Goal: Transaction & Acquisition: Purchase product/service

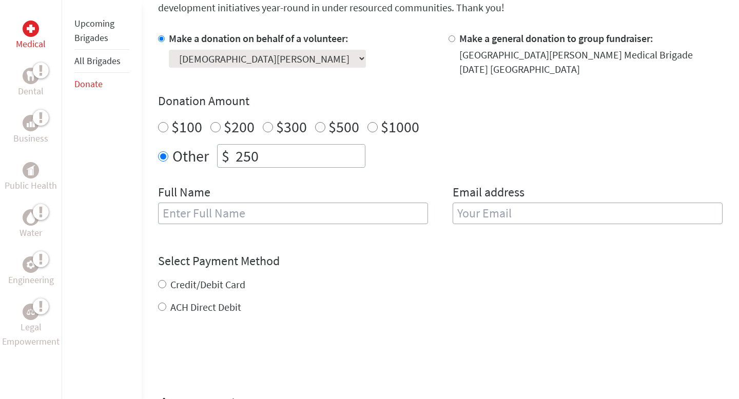
scroll to position [353, 0]
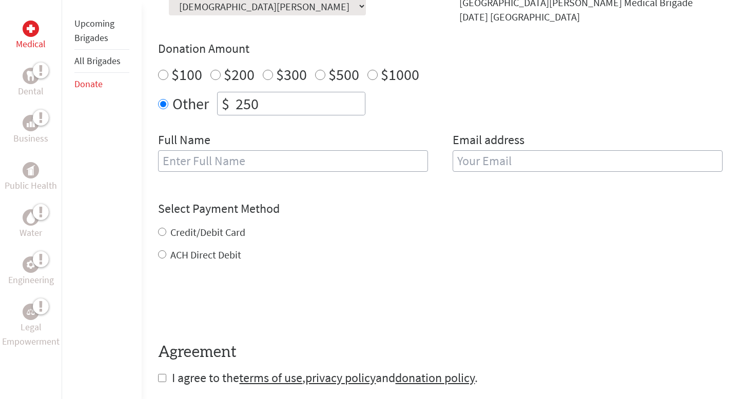
click at [256, 170] on input "text" at bounding box center [293, 161] width 270 height 22
click at [238, 161] on input "Cristen" at bounding box center [293, 161] width 270 height 22
type input "Cristen Joyce Jaro"
type input "c"
type input "j"
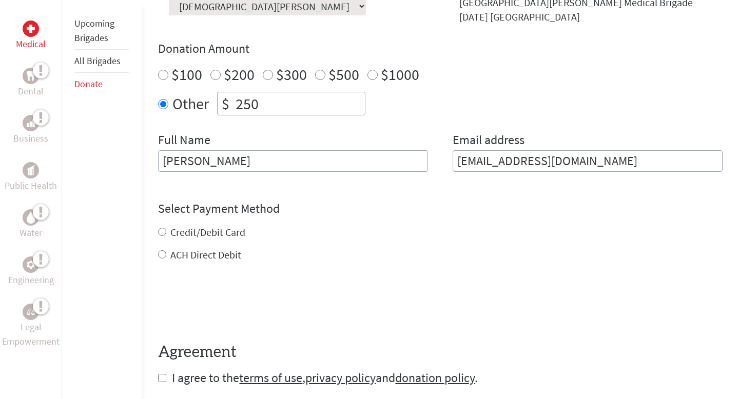
type input "cristenjoyce.jaro@sjsu.edu"
click at [168, 232] on div "Credit/Debit Card ACH Direct Debit" at bounding box center [440, 243] width 565 height 37
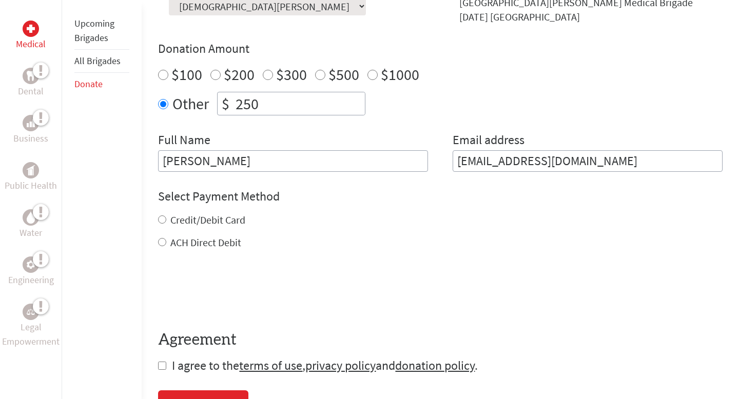
click at [163, 220] on input "Credit/Debit Card" at bounding box center [162, 220] width 8 height 8
radio input "true"
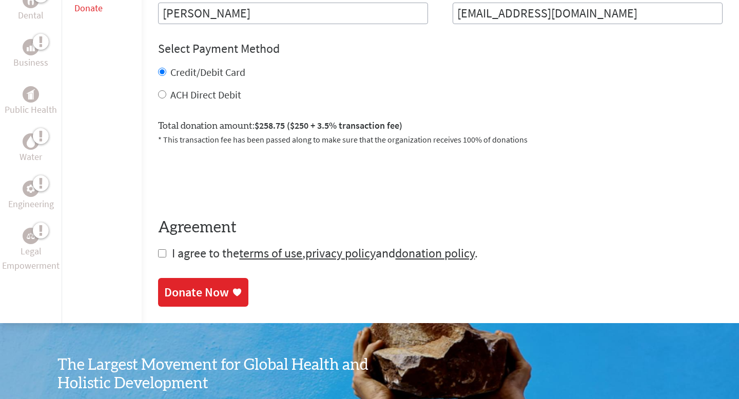
scroll to position [535, 0]
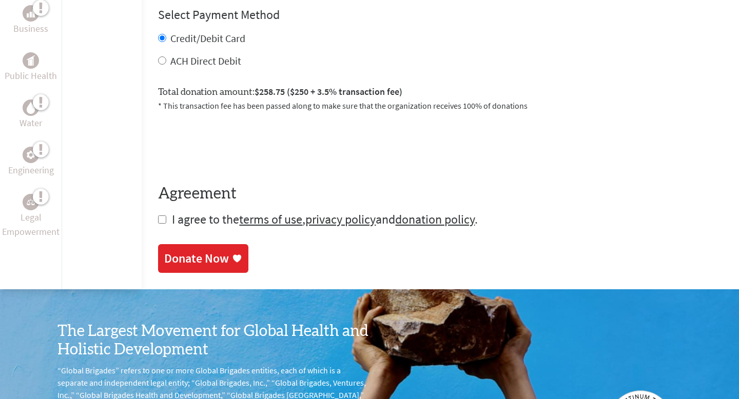
click at [165, 219] on input "checkbox" at bounding box center [162, 220] width 8 height 8
checkbox input "true"
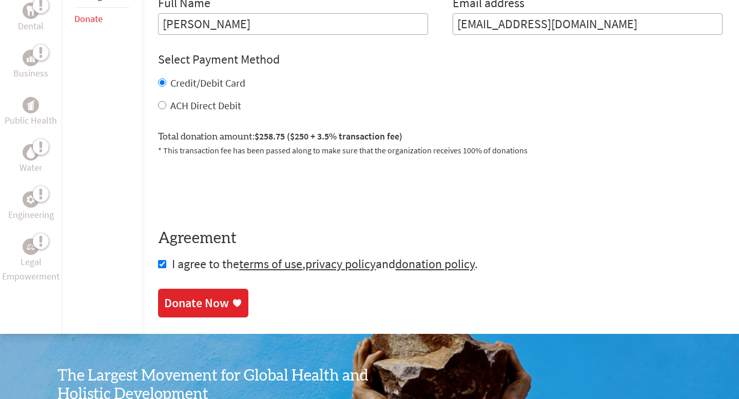
scroll to position [489, 0]
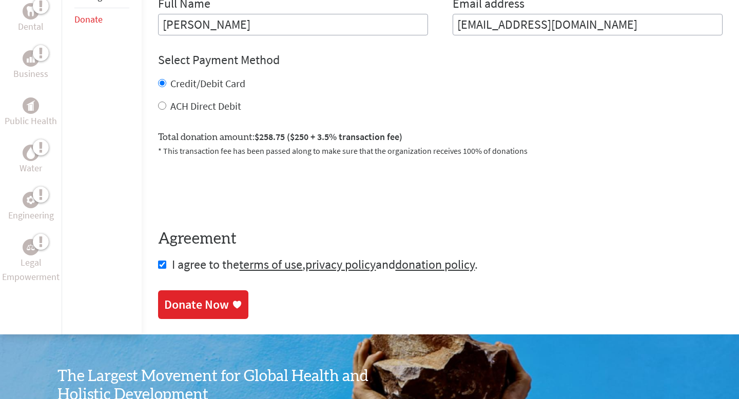
click at [206, 298] on div "Donate Now" at bounding box center [196, 305] width 65 height 16
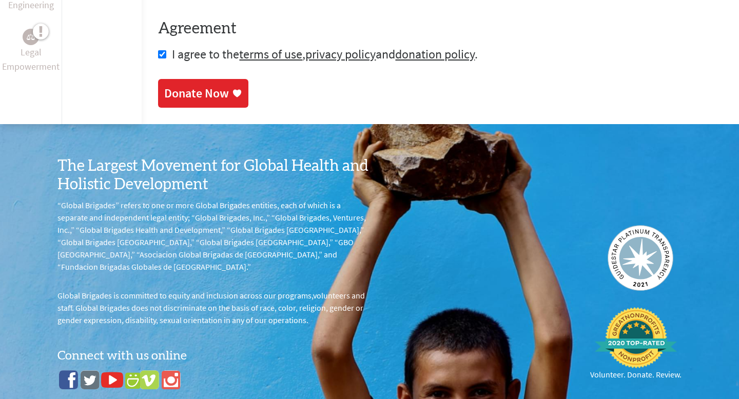
scroll to position [662, 0]
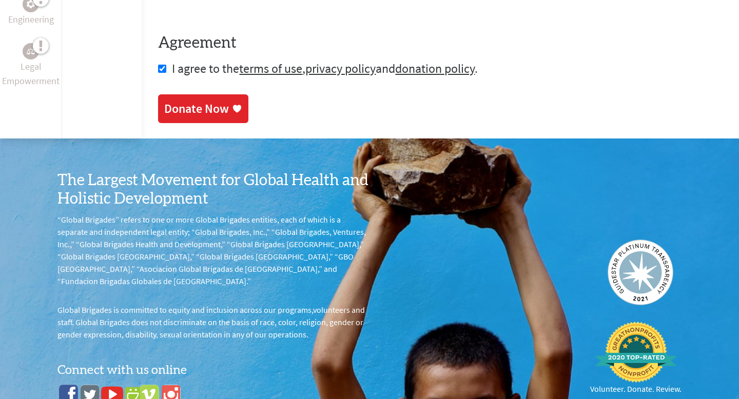
click at [225, 101] on div "Donate Now" at bounding box center [196, 109] width 65 height 16
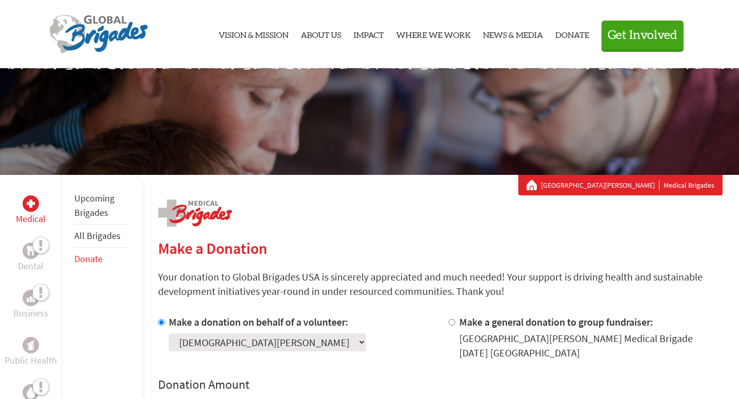
scroll to position [0, 0]
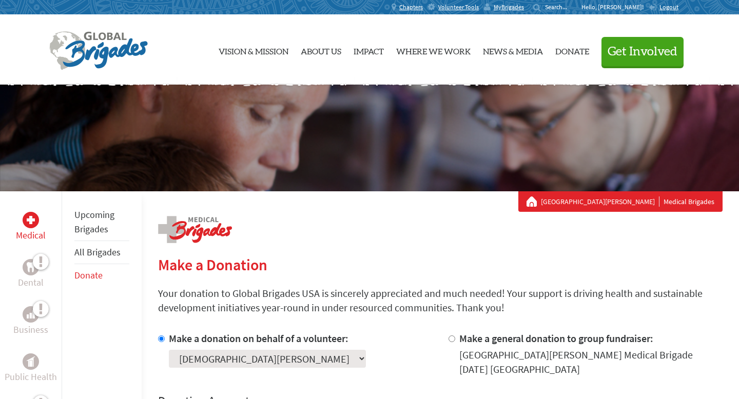
click at [101, 249] on link "All Brigades" at bounding box center [97, 252] width 46 height 12
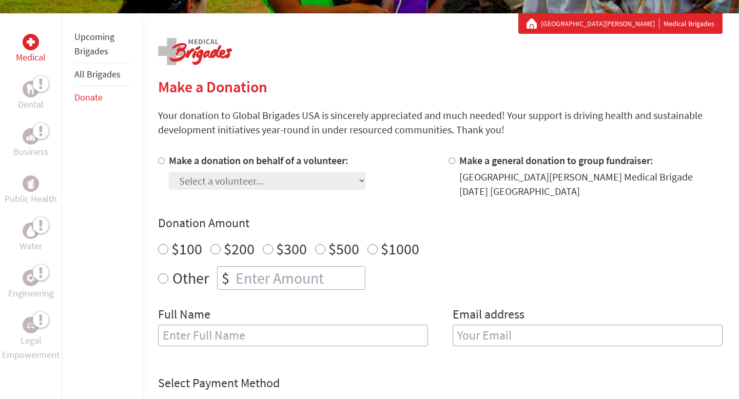
scroll to position [447, 0]
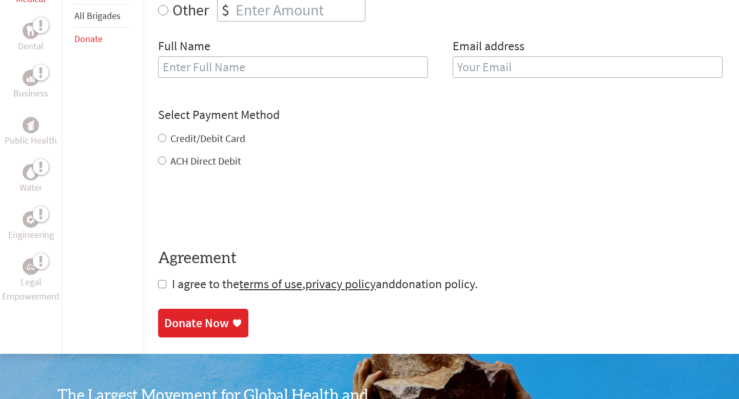
click at [410, 284] on link "donation policy" at bounding box center [435, 284] width 80 height 16
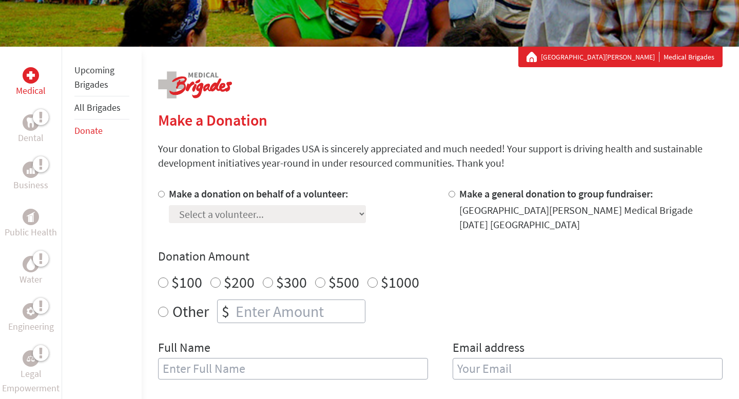
scroll to position [0, 0]
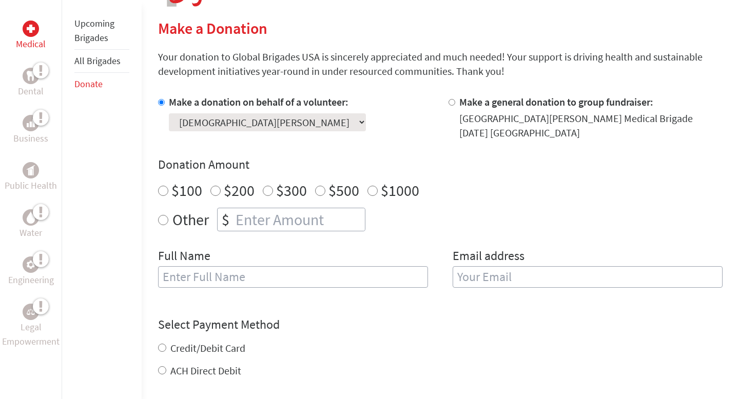
scroll to position [248, 0]
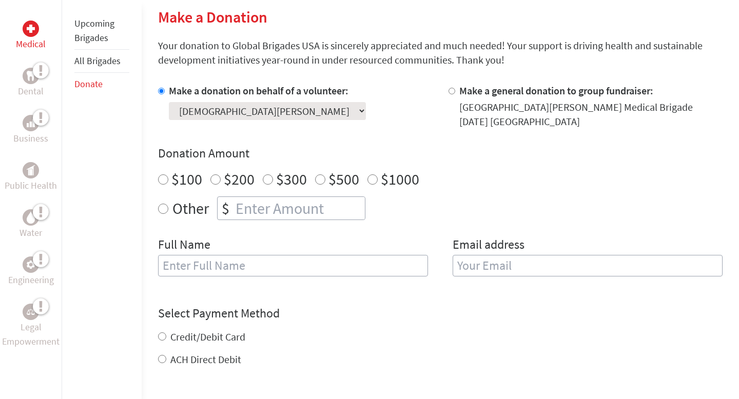
radio input "true"
click at [251, 207] on input "number" at bounding box center [299, 208] width 131 height 23
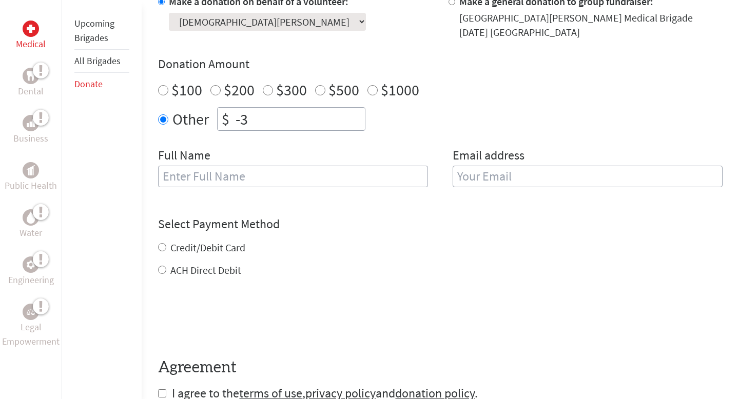
scroll to position [338, 0]
type input "-3"
type input "250"
click at [433, 141] on div "Make a donation on behalf of a volunteer: Select a volunteer... Aiden Yang Aish…" at bounding box center [440, 96] width 565 height 205
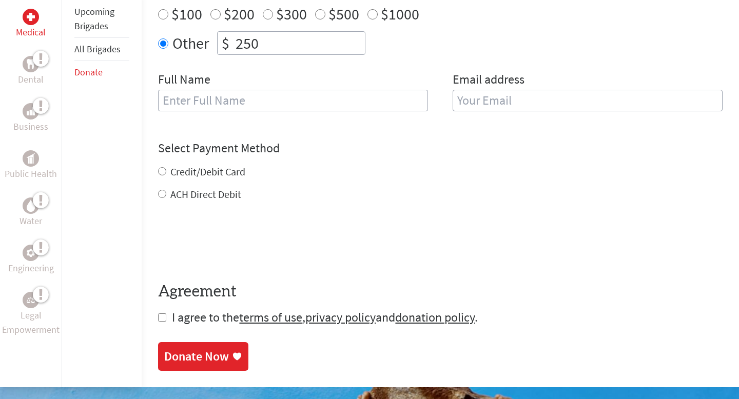
scroll to position [396, 0]
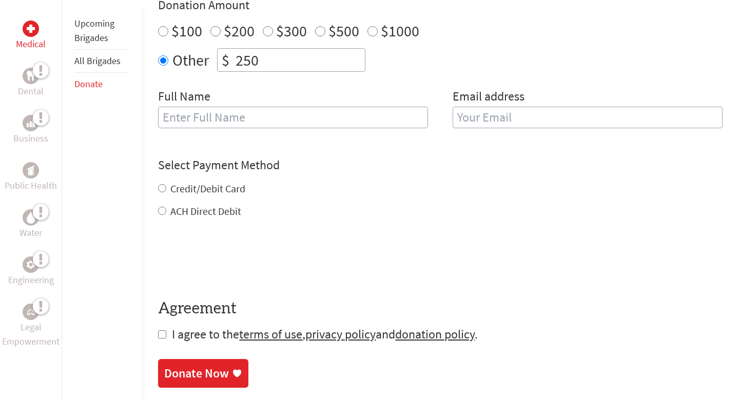
click at [222, 189] on label "Credit/Debit Card" at bounding box center [207, 188] width 75 height 13
click at [166, 189] on input "Credit/Debit Card" at bounding box center [162, 188] width 8 height 8
radio input "true"
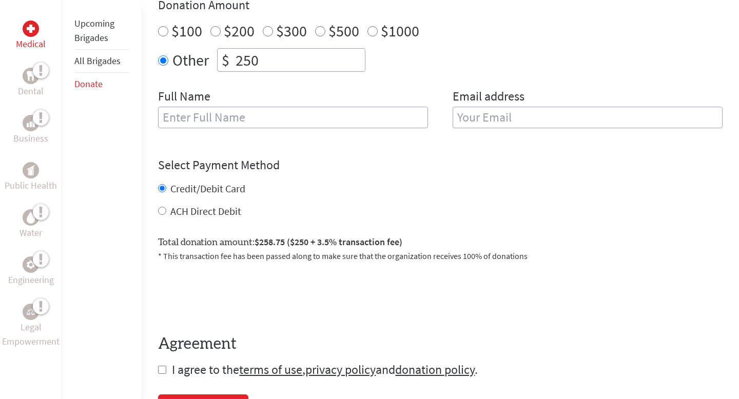
click at [274, 118] on input "text" at bounding box center [293, 118] width 270 height 22
type input "[PERSON_NAME]"
click at [524, 117] on input "email" at bounding box center [588, 118] width 270 height 22
type input "[EMAIL_ADDRESS][DOMAIN_NAME]"
click at [351, 260] on form "Make a donation on behalf of a volunteer: Select a volunteer... Aiden Yang Aish…" at bounding box center [440, 156] width 565 height 443
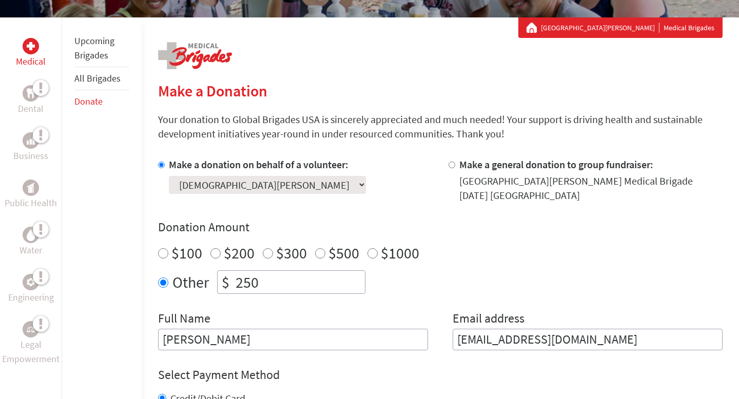
scroll to position [478, 0]
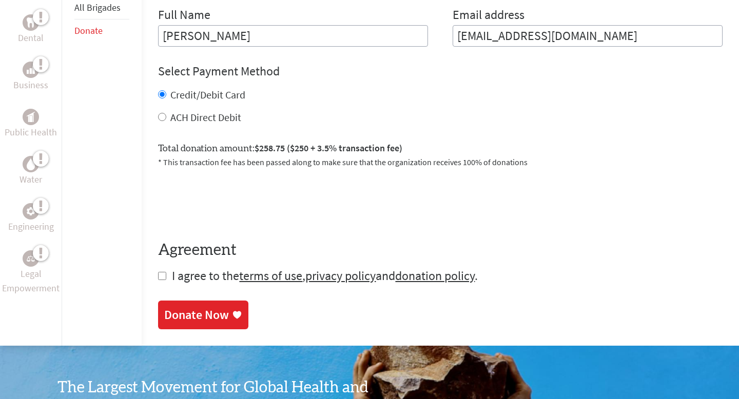
click at [166, 279] on form "Make a donation on behalf of a volunteer: Select a volunteer... Aiden Yang Aish…" at bounding box center [440, 69] width 565 height 431
click at [160, 277] on input "checkbox" at bounding box center [162, 276] width 8 height 8
checkbox input "true"
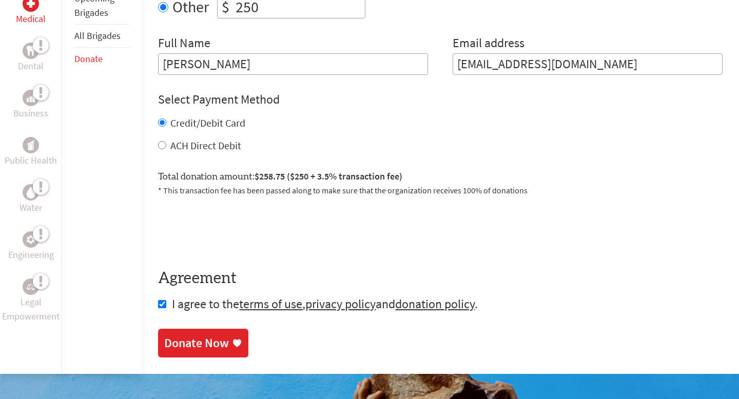
scroll to position [0, 0]
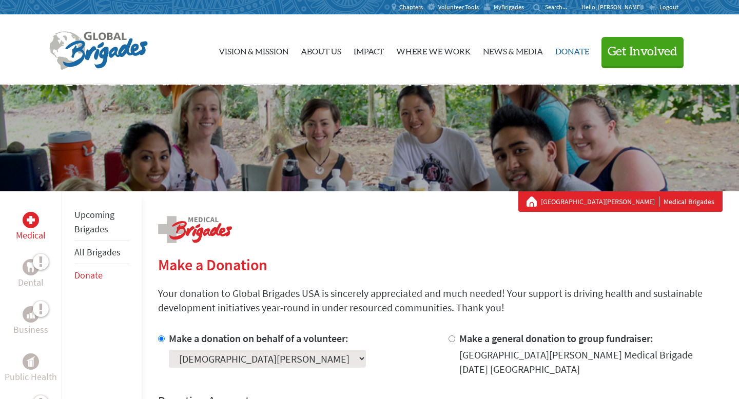
click at [578, 50] on link "Donate" at bounding box center [573, 49] width 34 height 53
click at [102, 253] on link "All Brigades" at bounding box center [97, 252] width 46 height 12
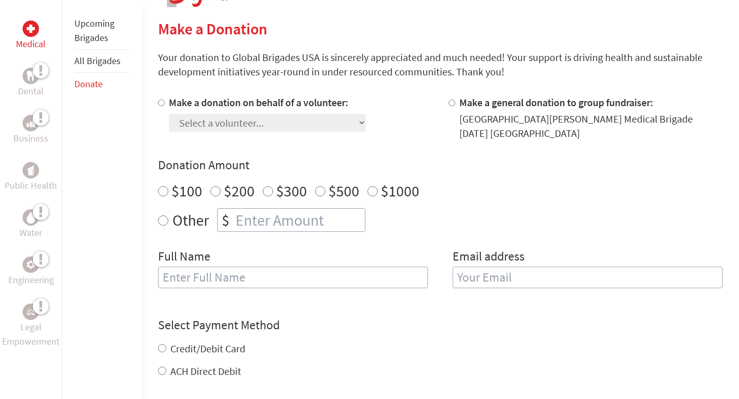
scroll to position [237, 0]
click at [160, 105] on input "Make a donation on behalf of a volunteer:" at bounding box center [161, 102] width 7 height 7
radio input "true"
click at [182, 120] on select "Select a volunteer... Aiden Yang Aishwarya Deepak Annie Tran Audrey Kim Blessin…" at bounding box center [267, 122] width 197 height 18
select select "F82AFFFA-8222-11F0-9E6E-42010A400005"
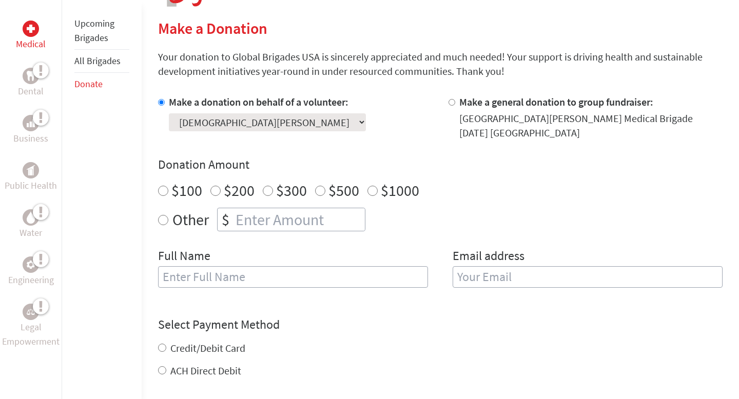
click at [169, 113] on select "Select a volunteer... Aiden Yang Aishwarya Deepak Annie Tran Audrey Kim Blessin…" at bounding box center [267, 122] width 197 height 18
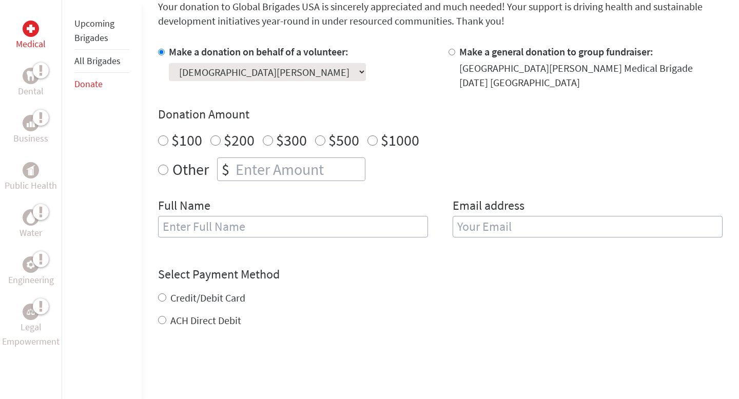
scroll to position [298, 0]
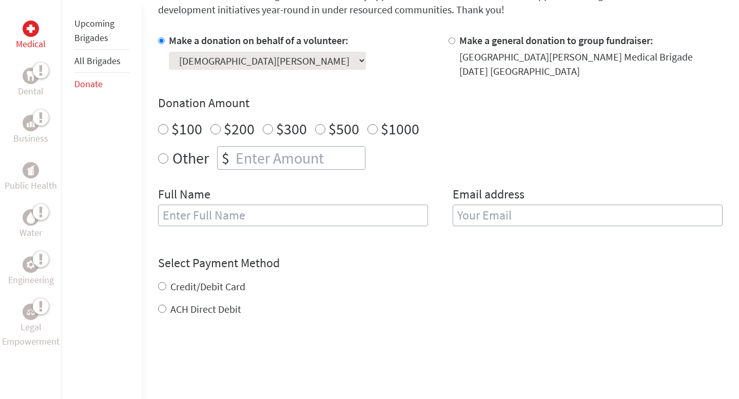
radio input "true"
click at [248, 158] on input "number" at bounding box center [299, 158] width 131 height 23
type input "250"
click at [263, 183] on div "Make a donation on behalf of a volunteer: Select a volunteer... Aiden Yang Aish…" at bounding box center [440, 135] width 565 height 205
click at [263, 219] on input "text" at bounding box center [293, 216] width 270 height 22
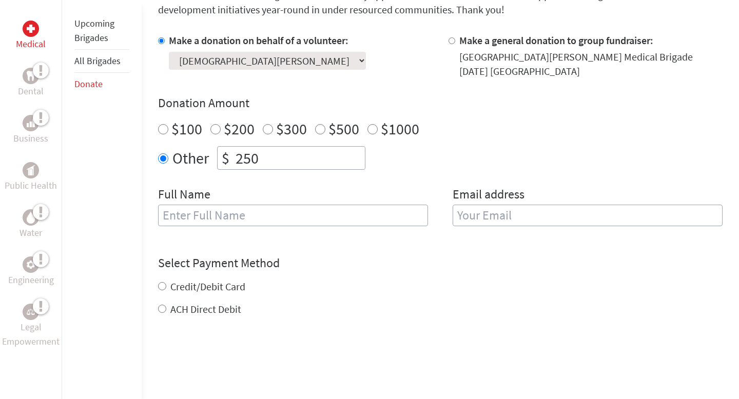
type input "[PERSON_NAME]"
click at [513, 216] on input "email" at bounding box center [588, 216] width 270 height 22
type input "[EMAIL_ADDRESS][DOMAIN_NAME]"
click at [469, 254] on form "Make a donation on behalf of a volunteer: Select a volunteer... [PERSON_NAME] […" at bounding box center [440, 237] width 565 height 408
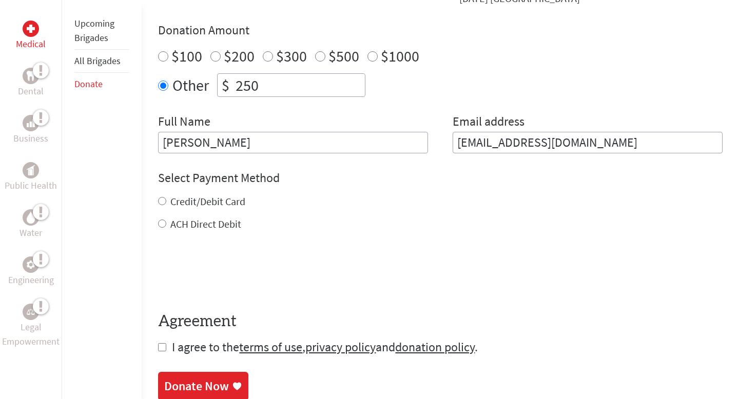
scroll to position [386, 0]
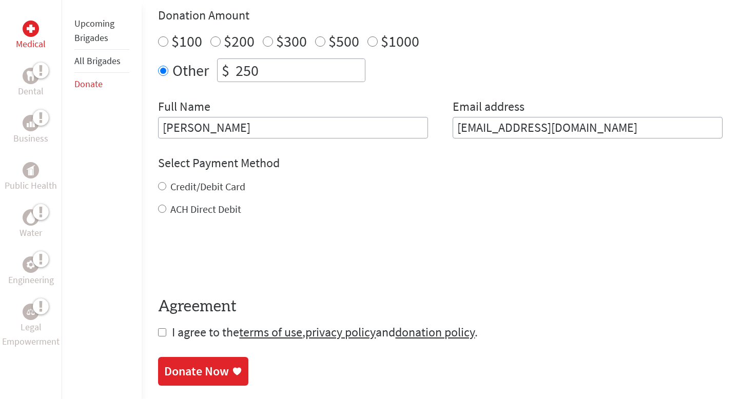
click at [227, 186] on label "Credit/Debit Card" at bounding box center [207, 186] width 75 height 13
click at [166, 186] on input "Credit/Debit Card" at bounding box center [162, 186] width 8 height 8
radio input "true"
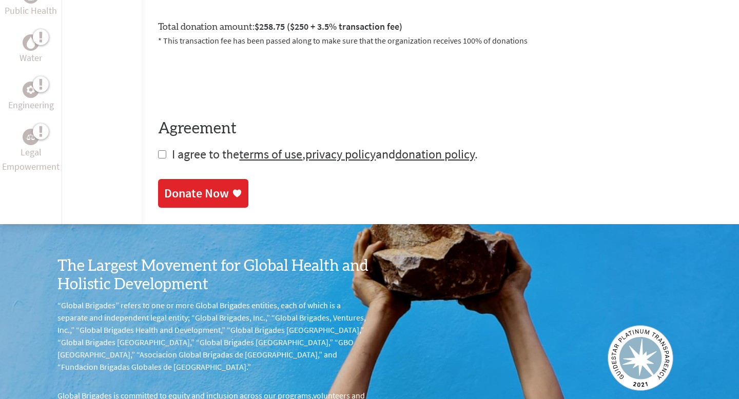
scroll to position [611, 0]
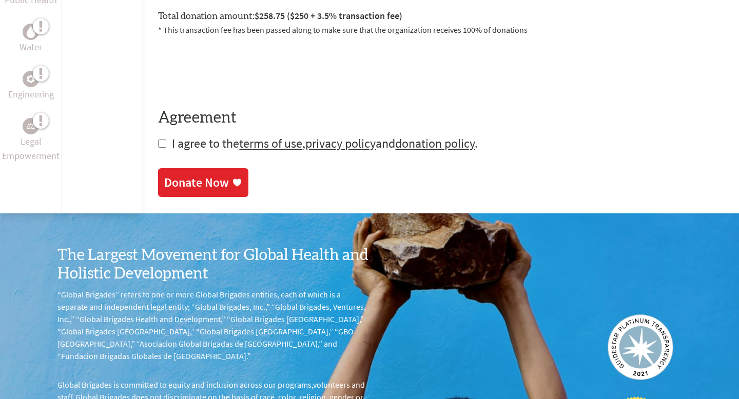
click at [186, 141] on span "I agree to the terms of use , privacy policy and donation policy ." at bounding box center [325, 144] width 306 height 16
click at [165, 143] on input "checkbox" at bounding box center [162, 144] width 8 height 8
checkbox input "true"
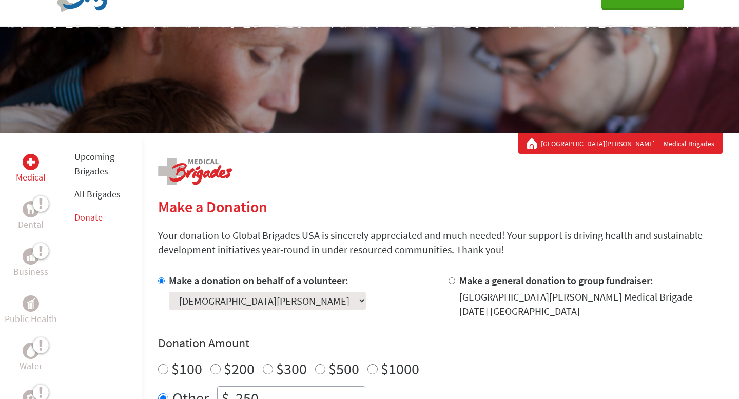
scroll to position [33, 0]
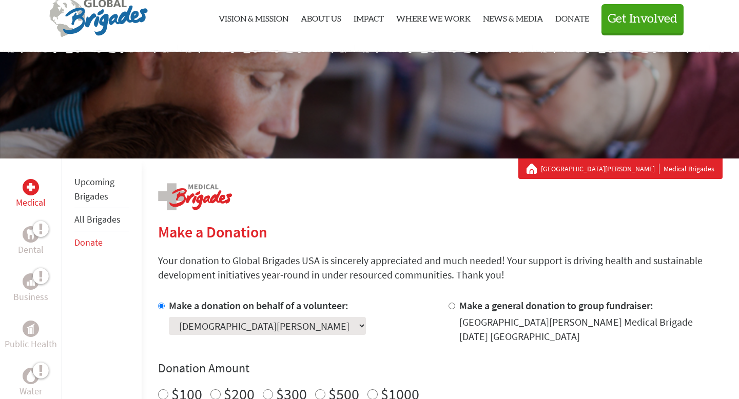
click at [104, 217] on link "All Brigades" at bounding box center [97, 220] width 46 height 12
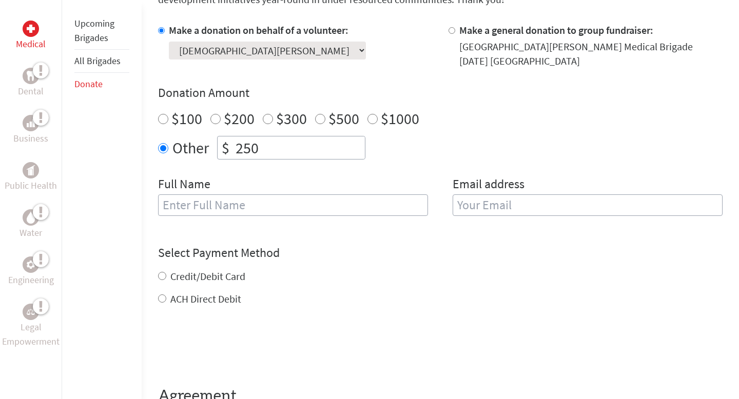
scroll to position [313, 0]
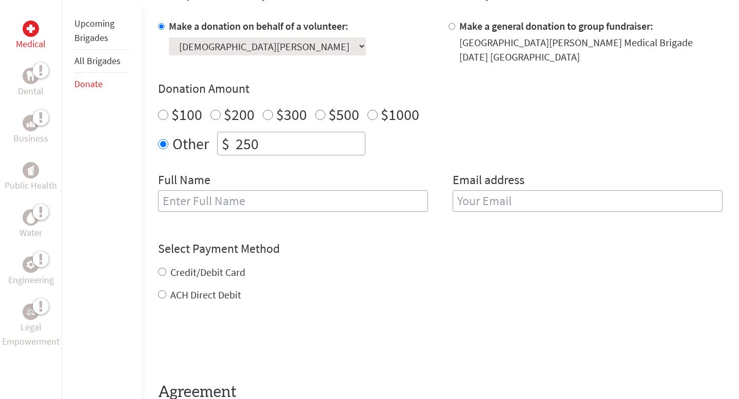
click at [264, 199] on input "text" at bounding box center [293, 202] width 270 height 22
type input "[PERSON_NAME]"
click at [498, 202] on input "email" at bounding box center [588, 202] width 270 height 22
type input "[EMAIL_ADDRESS][DOMAIN_NAME]"
click at [494, 241] on h4 "Select Payment Method" at bounding box center [440, 249] width 565 height 16
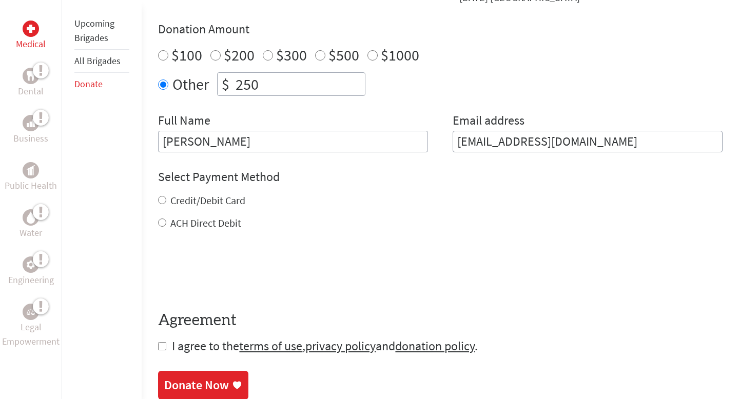
scroll to position [387, 0]
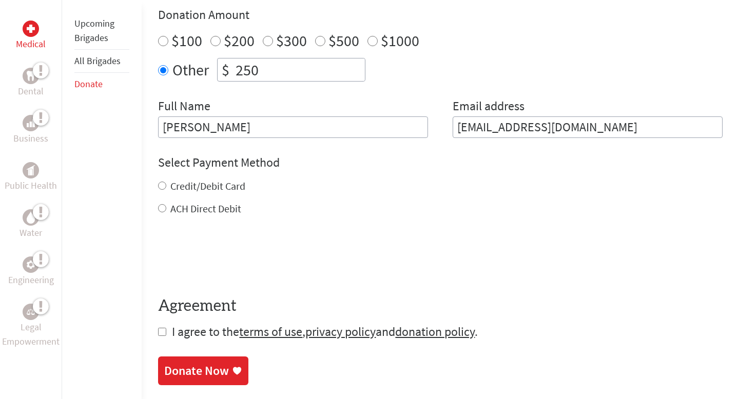
click at [220, 188] on label "Credit/Debit Card" at bounding box center [207, 186] width 75 height 13
click at [166, 188] on input "Credit/Debit Card" at bounding box center [162, 186] width 8 height 8
radio input "true"
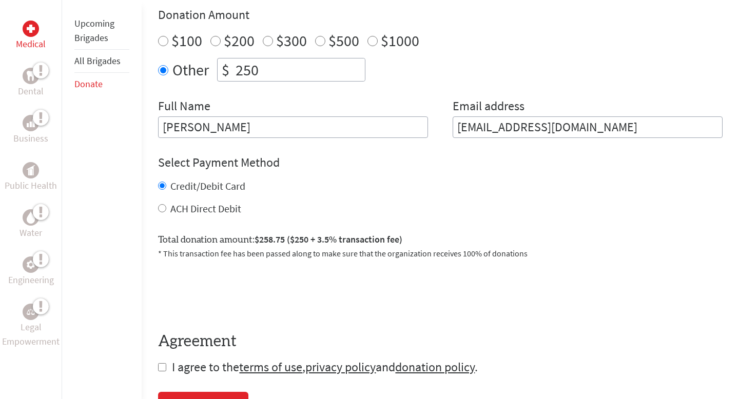
scroll to position [465, 0]
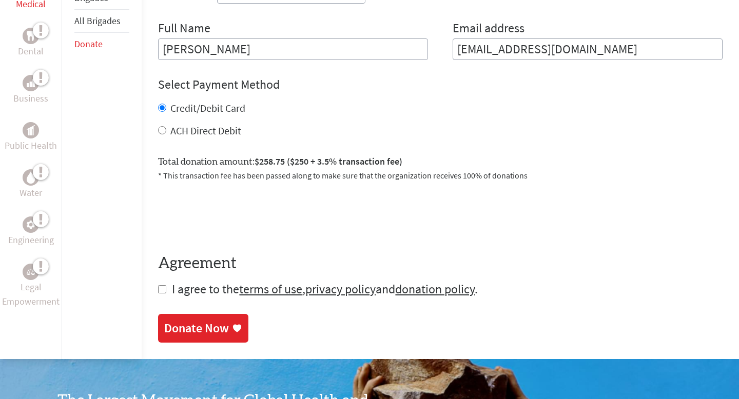
click at [162, 291] on input "checkbox" at bounding box center [162, 290] width 8 height 8
checkbox input "true"
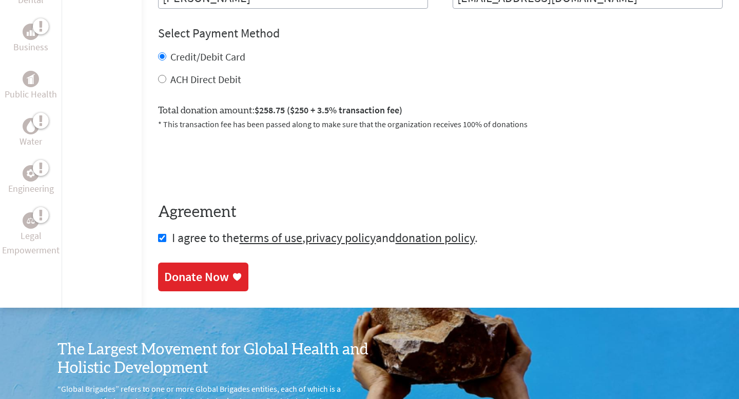
scroll to position [0, 0]
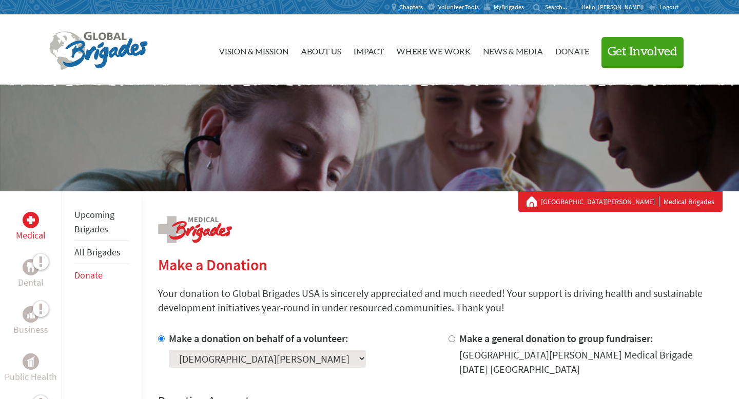
click at [524, 10] on span "MyBrigades" at bounding box center [509, 7] width 30 height 8
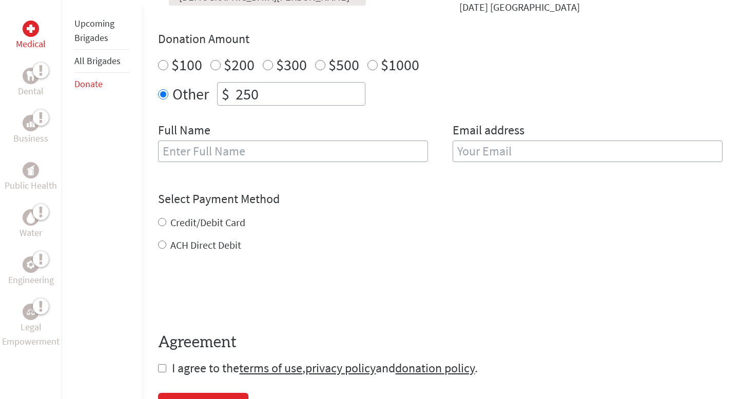
scroll to position [362, 0]
click at [251, 157] on input "text" at bounding box center [293, 152] width 270 height 22
type input "[PERSON_NAME]"
click at [509, 158] on input "email" at bounding box center [588, 152] width 270 height 22
type input "[EMAIL_ADDRESS][DOMAIN_NAME]"
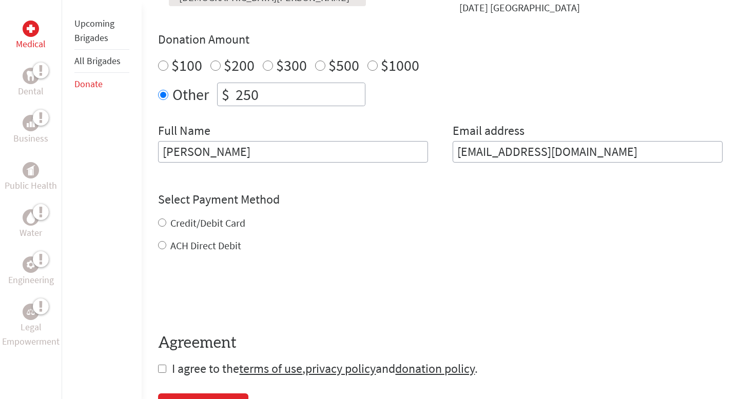
click at [214, 223] on div "Credit/Debit Card ACH Direct Debit" at bounding box center [440, 234] width 565 height 37
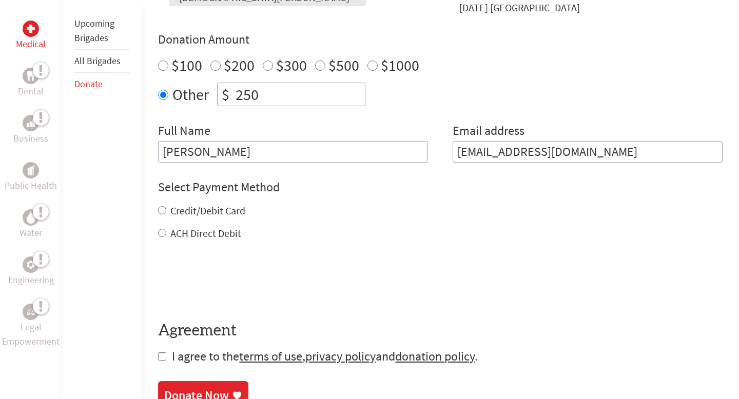
click at [207, 213] on label "Credit/Debit Card" at bounding box center [207, 210] width 75 height 13
click at [166, 213] on input "Credit/Debit Card" at bounding box center [162, 210] width 8 height 8
radio input "true"
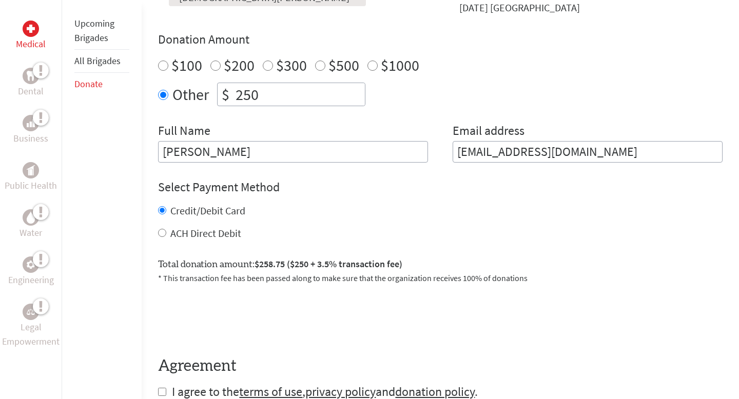
click at [208, 233] on label "ACH Direct Debit" at bounding box center [205, 233] width 71 height 13
click at [166, 233] on input "ACH Direct Debit" at bounding box center [162, 233] width 8 height 8
radio input "true"
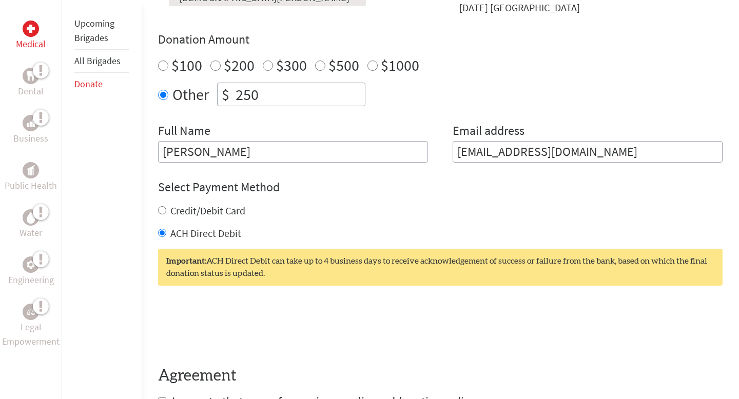
click at [213, 212] on label "Credit/Debit Card" at bounding box center [207, 210] width 75 height 13
click at [166, 212] on input "Credit/Debit Card" at bounding box center [162, 210] width 8 height 8
radio input "true"
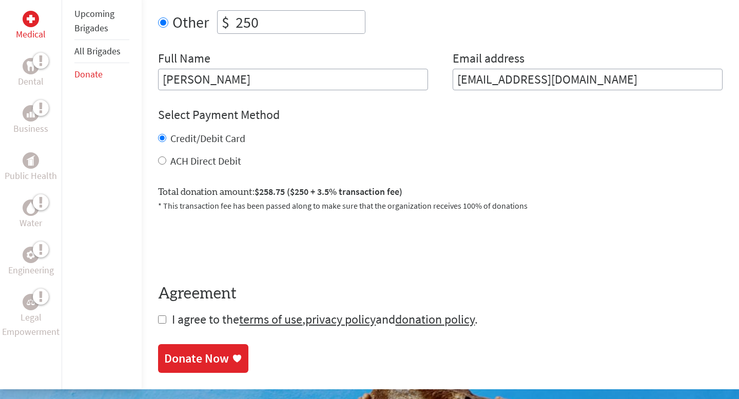
scroll to position [464, 0]
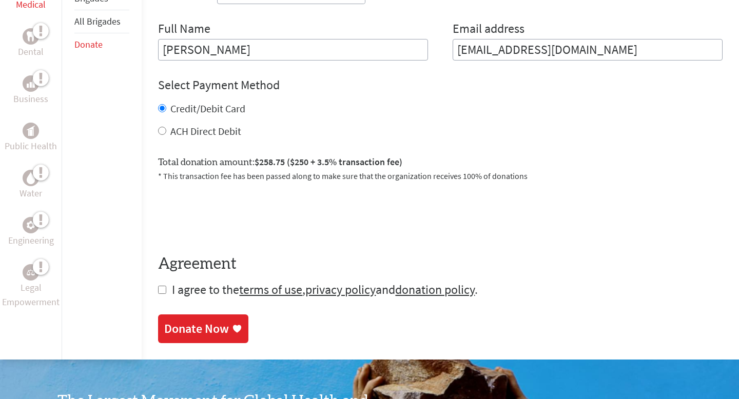
click at [164, 297] on form "Make a donation on behalf of a volunteer: Select a volunteer... [PERSON_NAME] […" at bounding box center [440, 83] width 565 height 431
click at [164, 293] on input "checkbox" at bounding box center [162, 290] width 8 height 8
checkbox input "true"
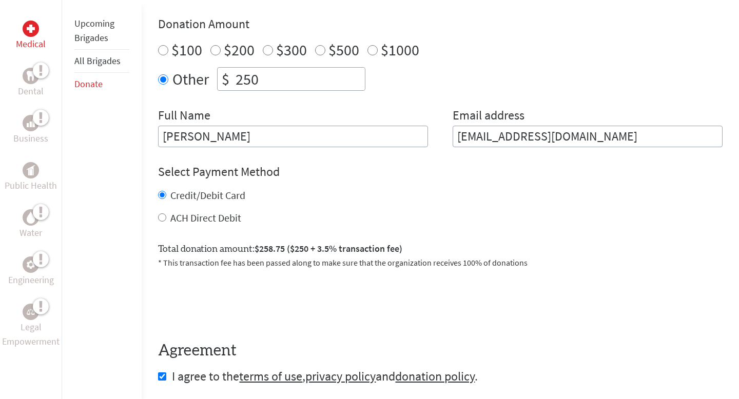
scroll to position [378, 0]
